Goal: Information Seeking & Learning: Learn about a topic

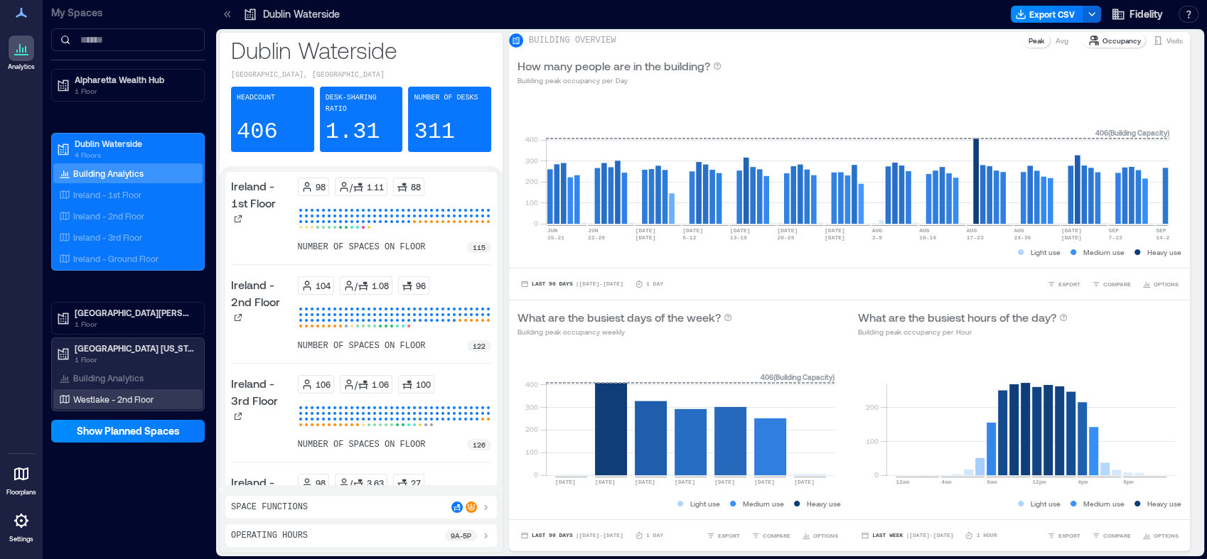
click at [141, 398] on p "Westlake - 2nd Floor" at bounding box center [113, 399] width 80 height 11
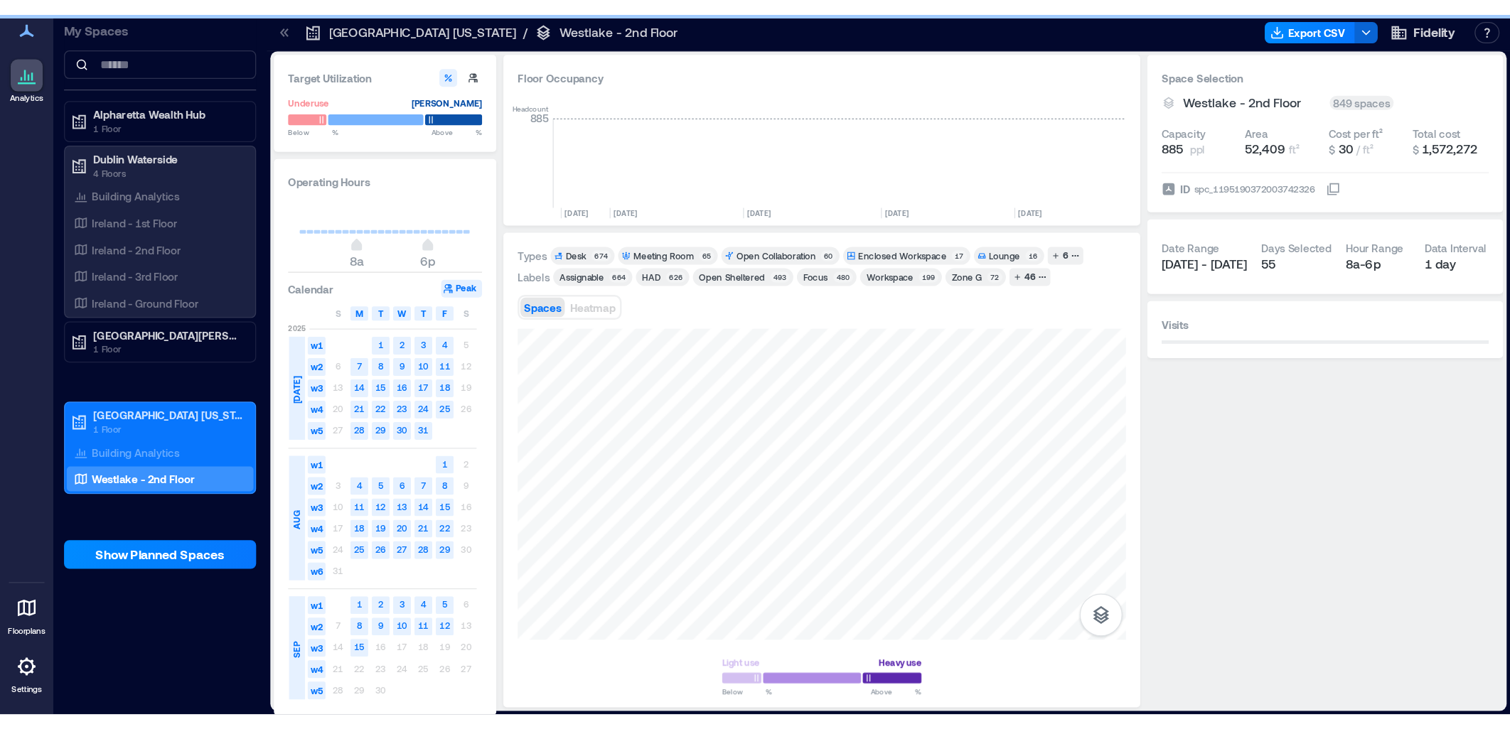
scroll to position [0, 2242]
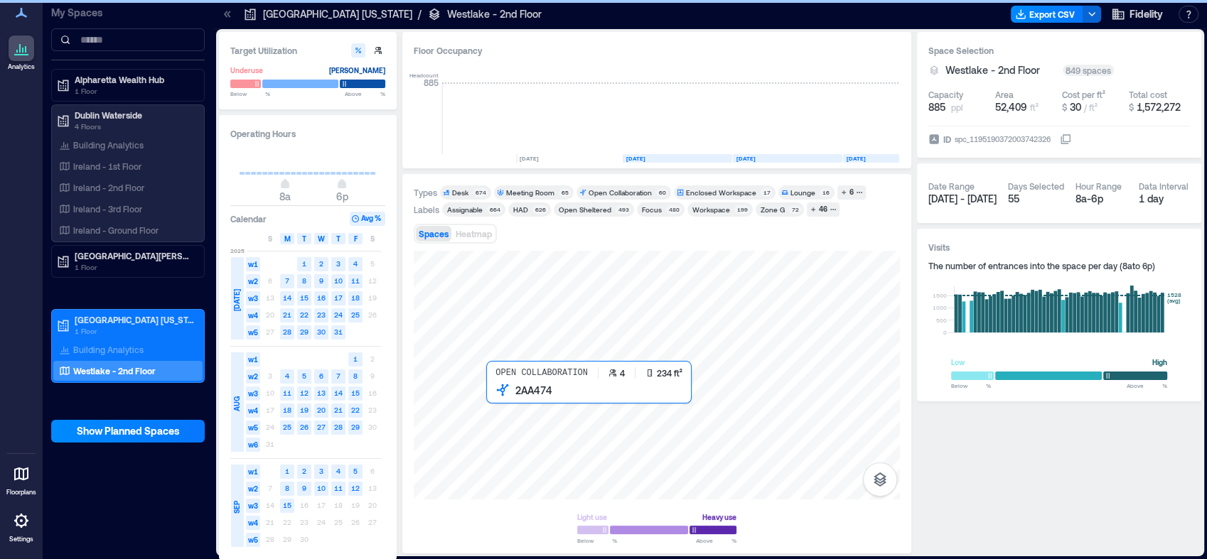
click at [506, 500] on div "Open Collaboration 4 234 ft² 2AA474 Light use Heavy use Below ** % Above ** %" at bounding box center [657, 396] width 486 height 291
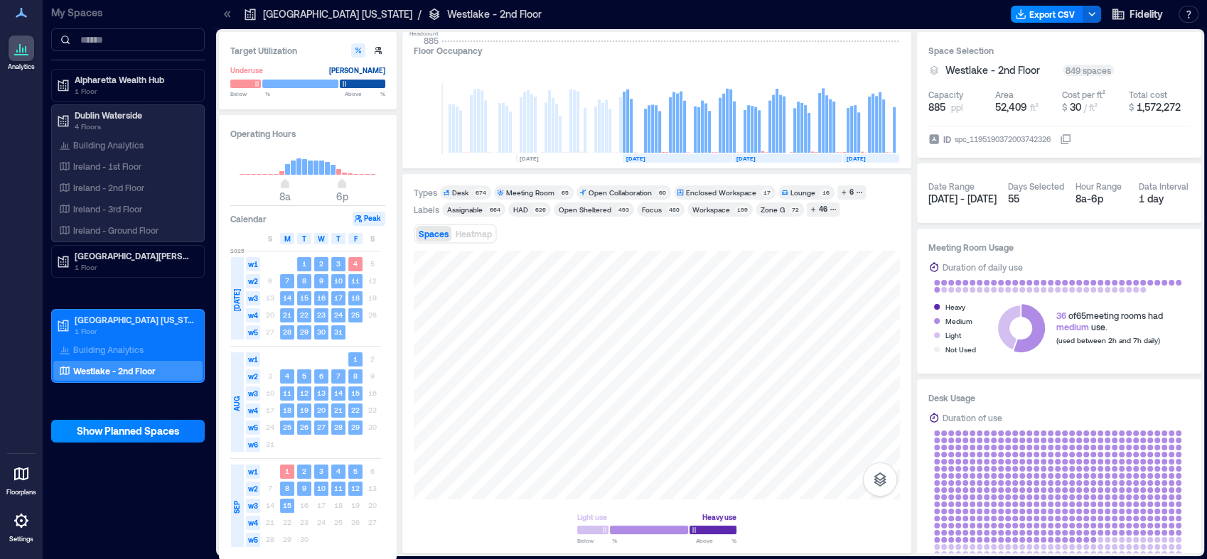
click at [533, 559] on html "Analytics Floorplans Settings My Spaces Alpharetta Wealth Hub [GEOGRAPHIC_DATA]…" at bounding box center [603, 279] width 1207 height 559
click at [623, 314] on div at bounding box center [657, 375] width 486 height 249
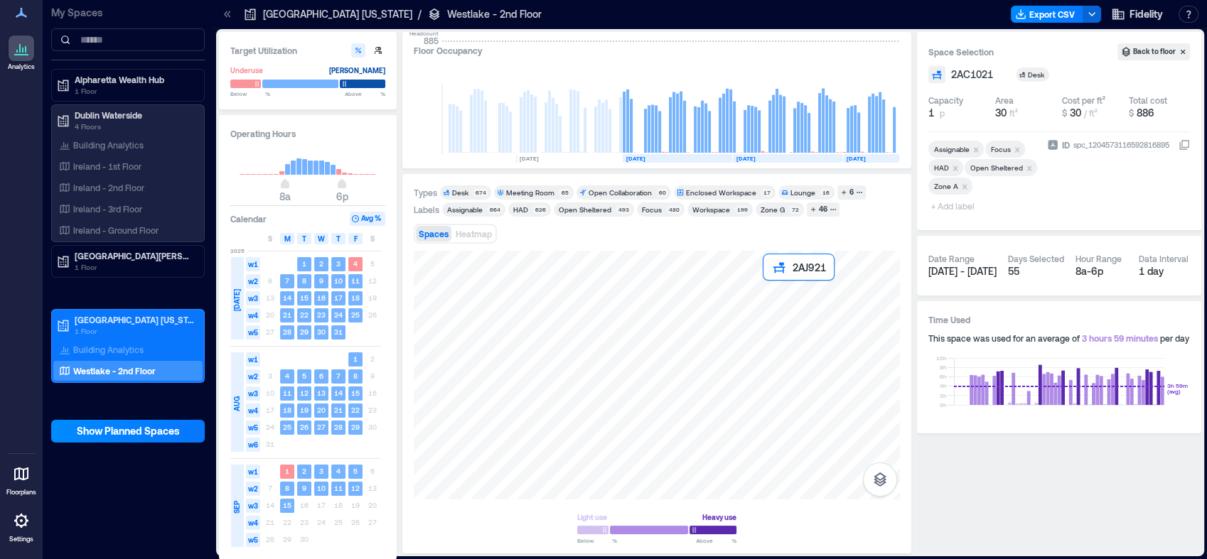
click at [763, 286] on div at bounding box center [657, 375] width 486 height 249
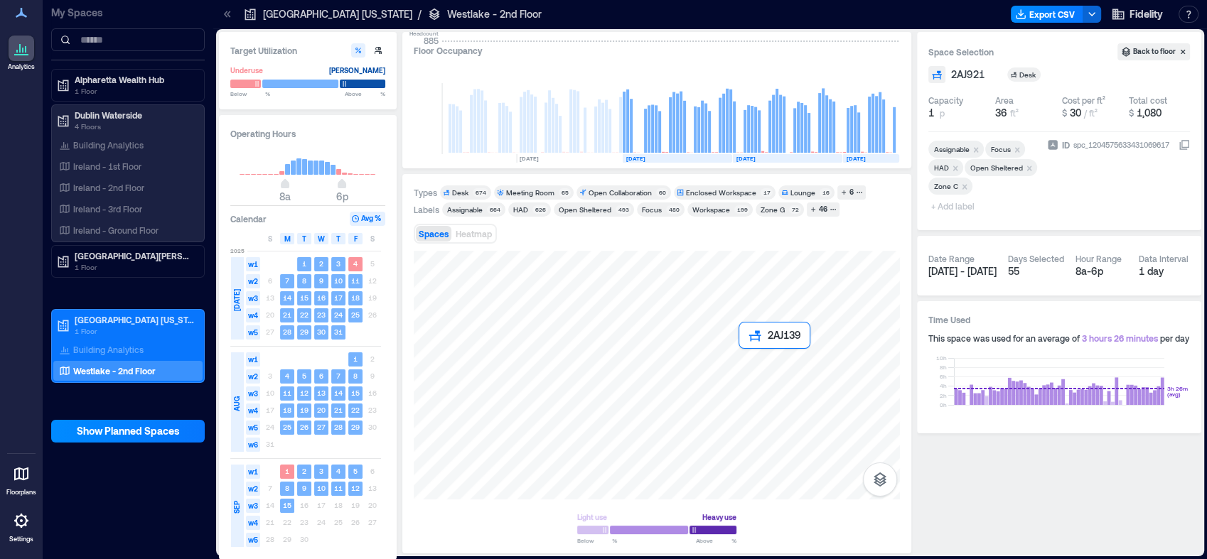
click at [744, 358] on div at bounding box center [657, 375] width 486 height 249
click at [746, 353] on div at bounding box center [657, 375] width 486 height 249
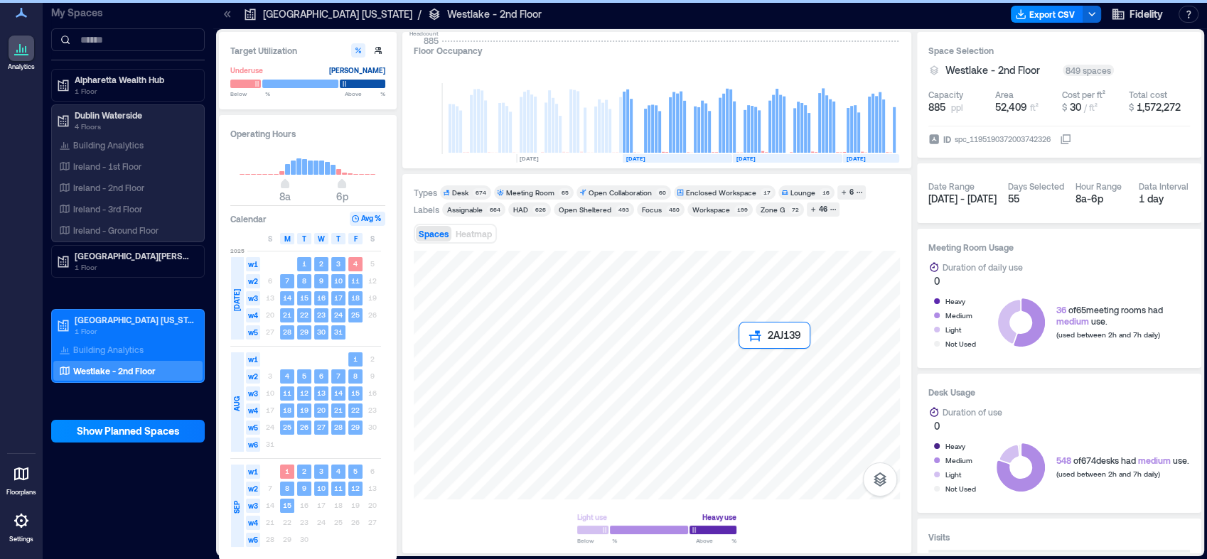
click at [744, 358] on div at bounding box center [657, 375] width 486 height 249
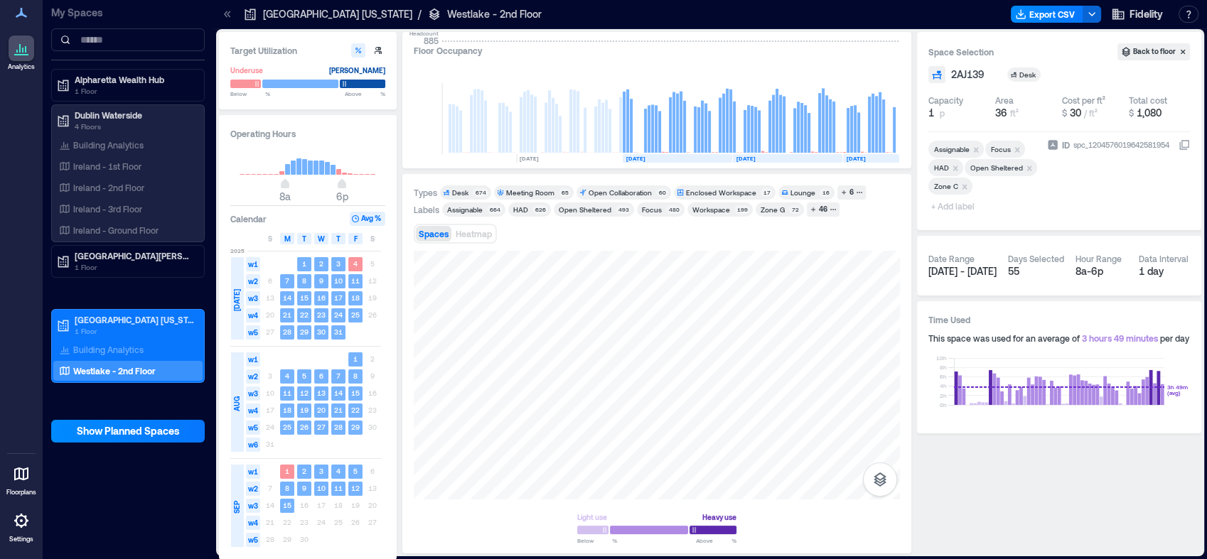
click at [1111, 205] on div "ID spc_1204576019642581954" at bounding box center [1118, 178] width 143 height 81
drag, startPoint x: 984, startPoint y: 74, endPoint x: 950, endPoint y: 75, distance: 34.8
click at [950, 75] on div "2AJ139 Desk" at bounding box center [1059, 74] width 262 height 17
click at [965, 77] on span "2AJ139" at bounding box center [967, 75] width 33 height 14
drag, startPoint x: 987, startPoint y: 74, endPoint x: 883, endPoint y: 88, distance: 105.4
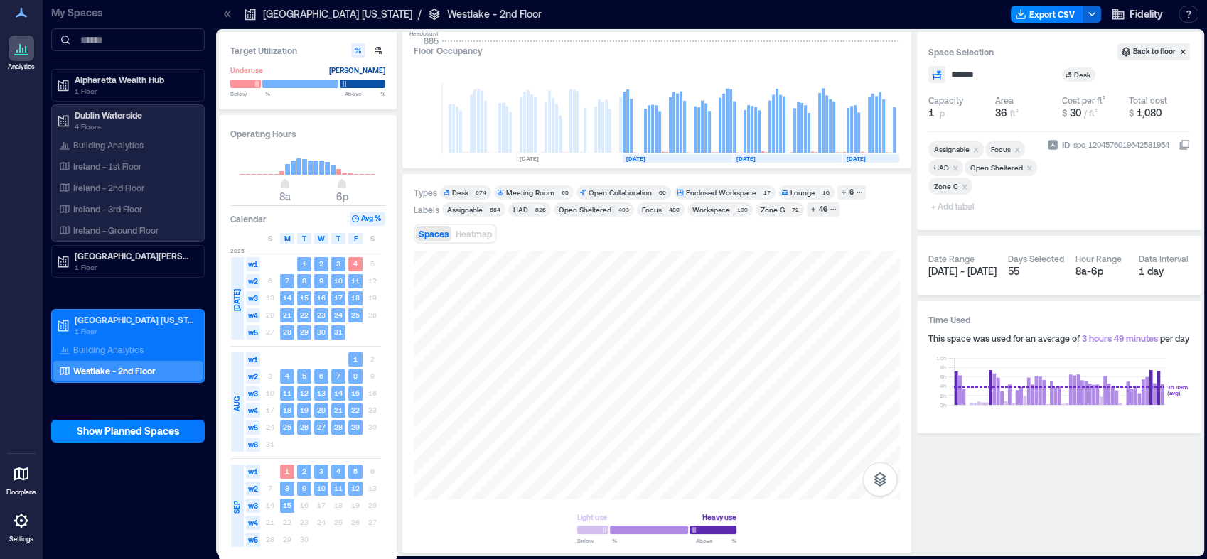
click at [883, 88] on div "Target Utilization Underuse [PERSON_NAME] Below ** % Above ** % Operating Hours…" at bounding box center [710, 293] width 982 height 522
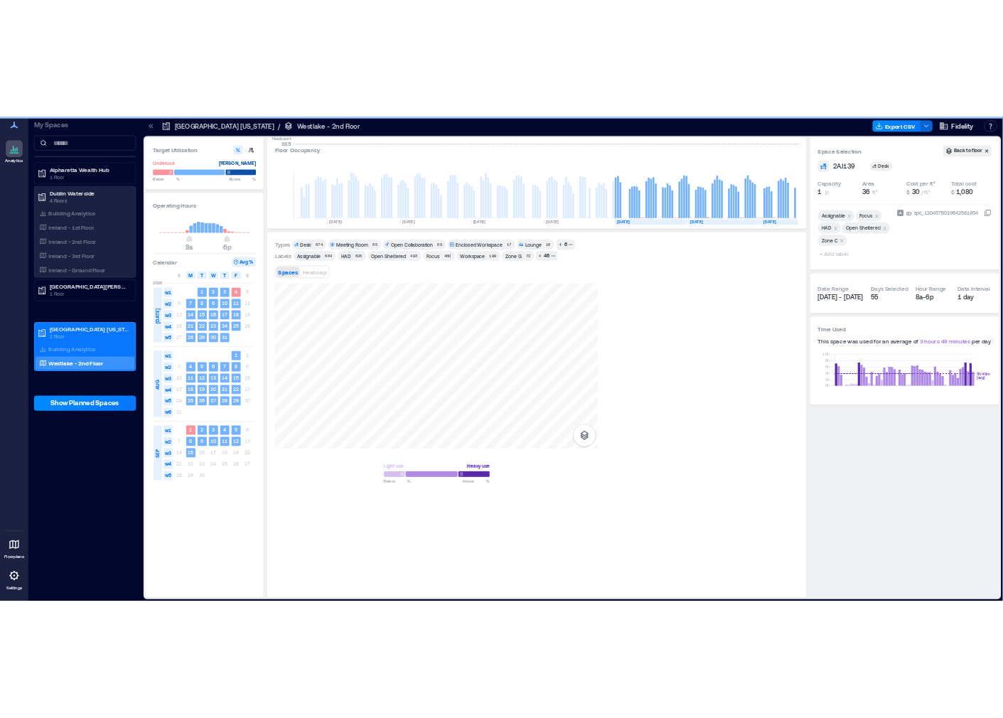
scroll to position [0, 1938]
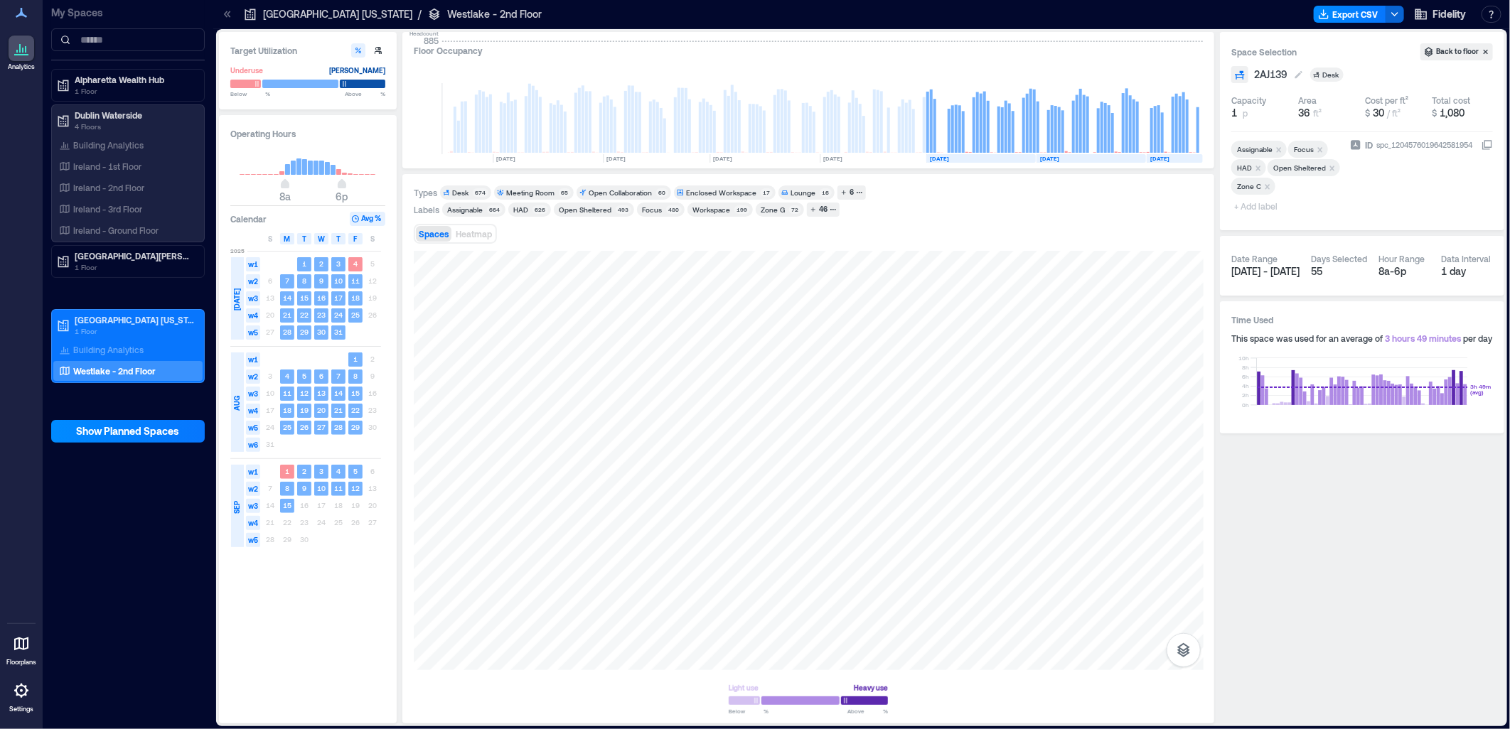
click at [1206, 72] on span "2AJ139" at bounding box center [1270, 75] width 33 height 14
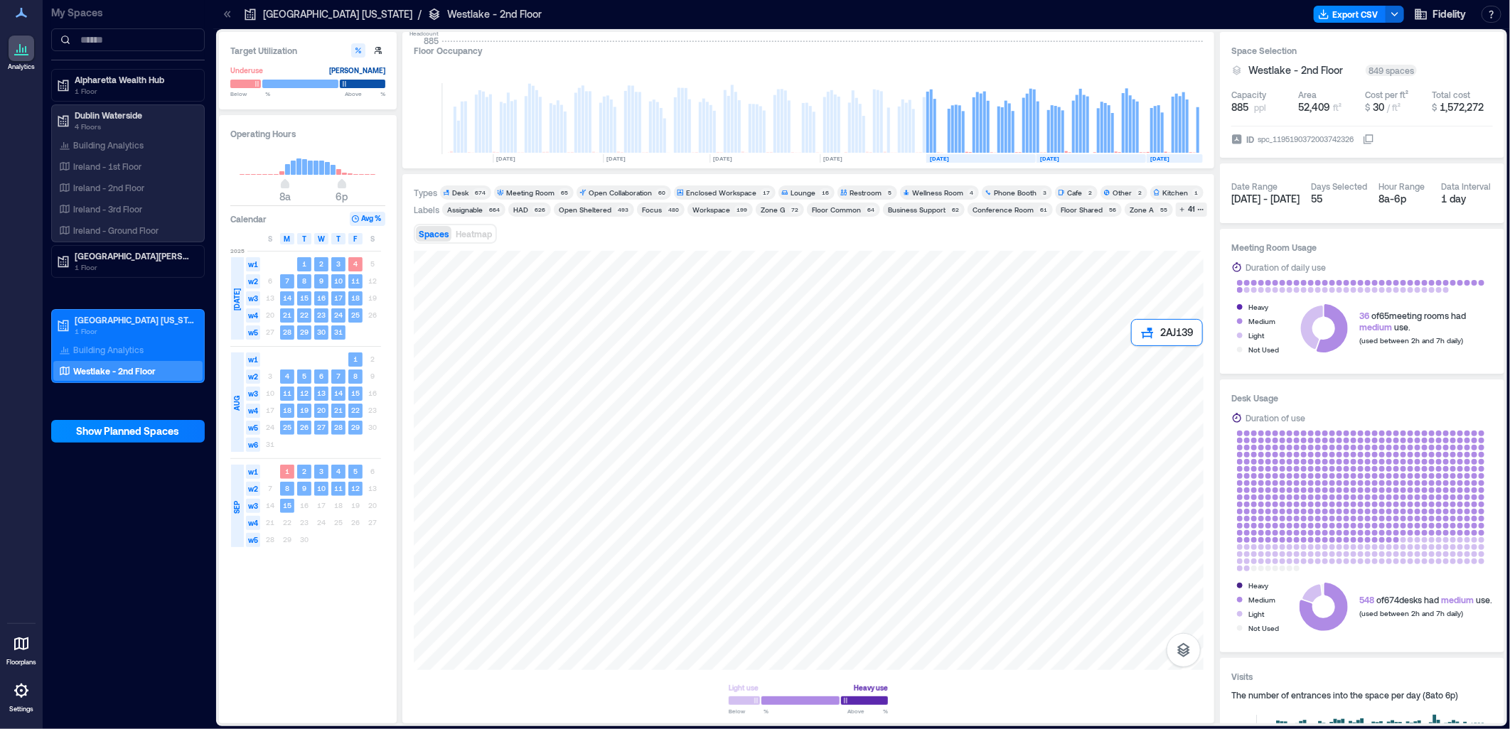
click at [1157, 375] on div at bounding box center [809, 460] width 790 height 419
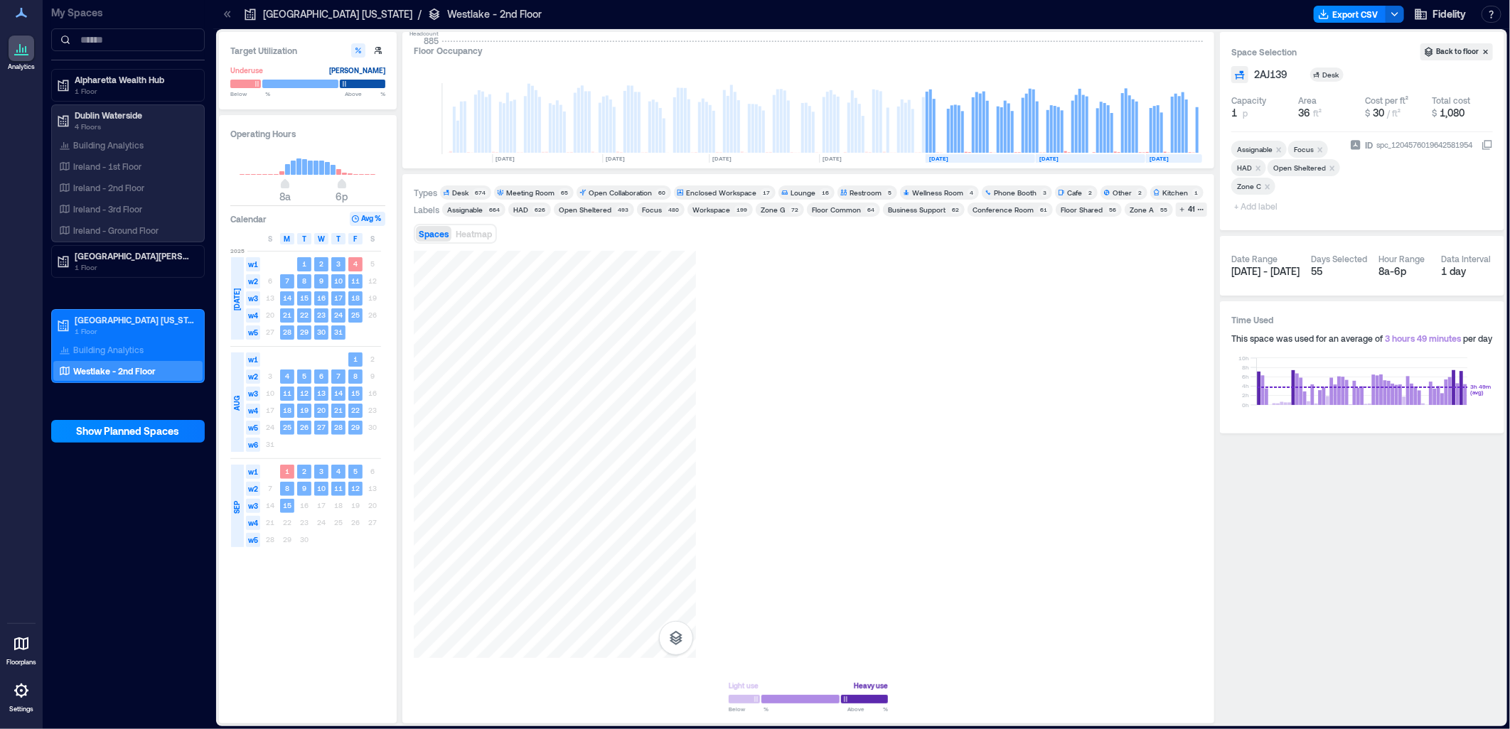
scroll to position [0, 1938]
